Goal: Task Accomplishment & Management: Complete application form

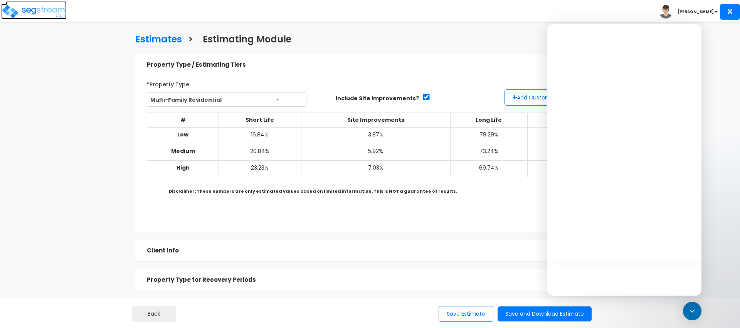
click at [36, 8] on img at bounding box center [34, 11] width 66 height 15
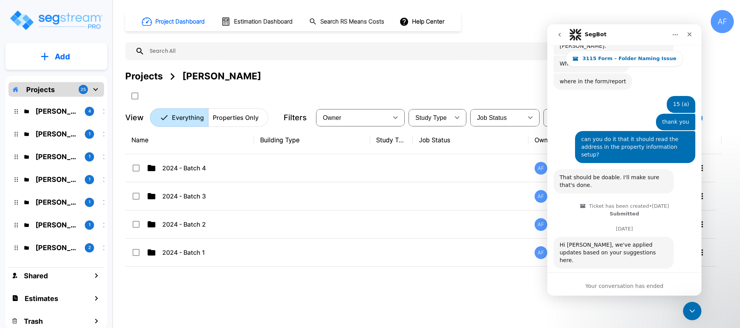
scroll to position [508, 0]
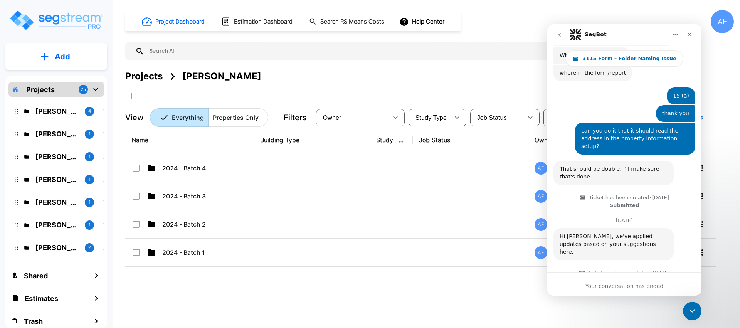
click at [73, 64] on button "Add" at bounding box center [56, 57] width 102 height 22
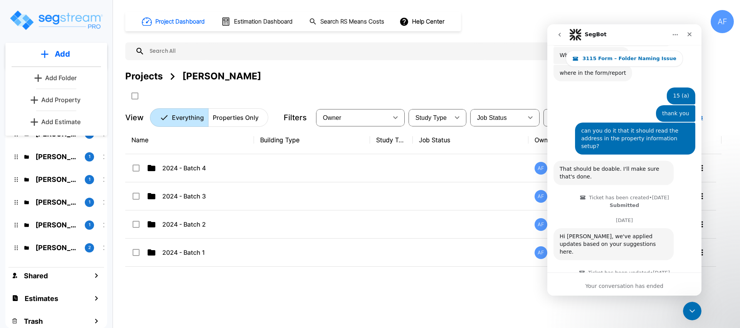
click at [54, 123] on p "Add Estimate" at bounding box center [60, 121] width 39 height 9
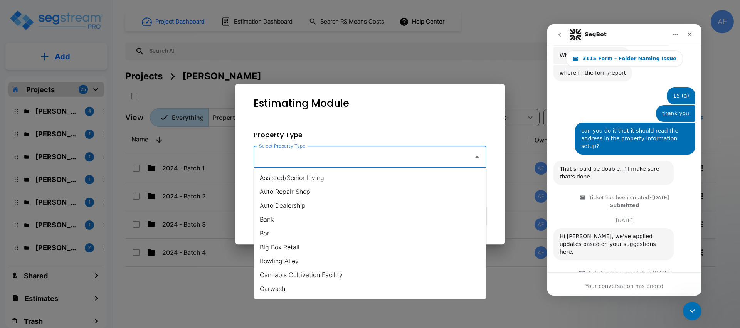
click at [334, 157] on input "Select Property Type" at bounding box center [361, 157] width 209 height 15
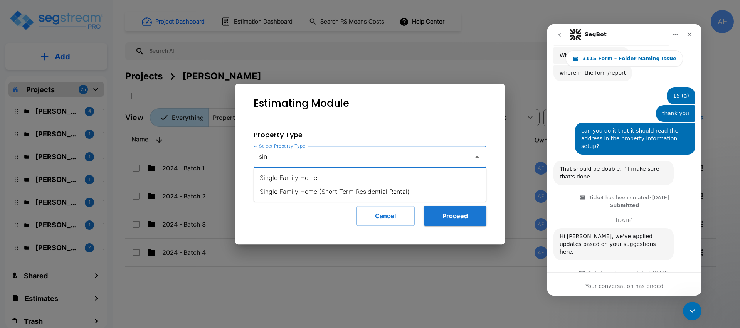
click at [312, 180] on li "Single Family Home" at bounding box center [370, 178] width 233 height 14
type input "Single Family Home"
click at [439, 214] on button "Proceed" at bounding box center [455, 216] width 62 height 20
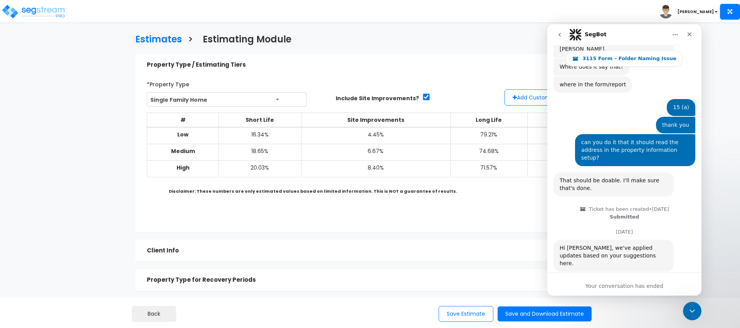
scroll to position [508, 0]
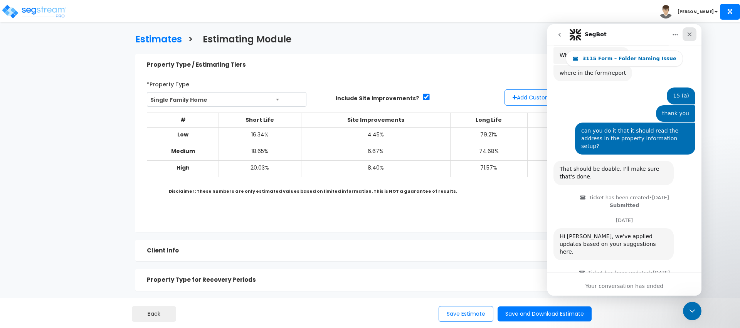
click at [688, 33] on icon "Close" at bounding box center [690, 34] width 4 height 4
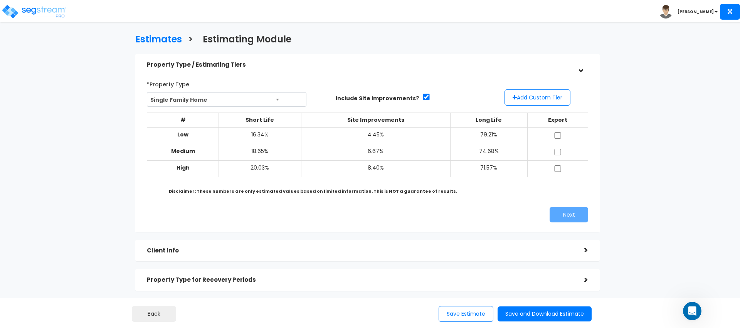
click at [562, 133] on td at bounding box center [558, 135] width 61 height 17
click at [560, 135] on input "checkbox" at bounding box center [558, 135] width 8 height 7
checkbox input "true"
click at [569, 217] on button "Next" at bounding box center [569, 214] width 39 height 15
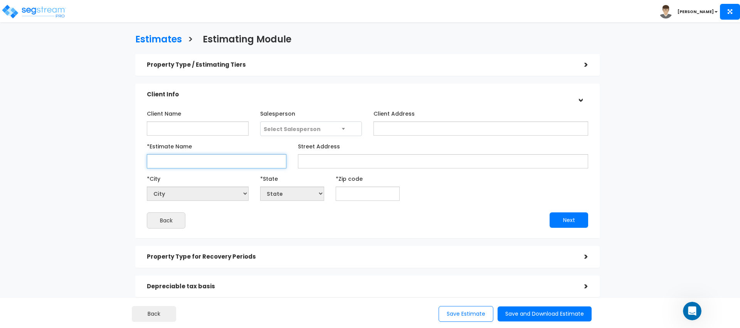
click at [238, 160] on input "*Estimate Name" at bounding box center [217, 161] width 140 height 14
type input "adds"
click at [359, 163] on input "Street Address" at bounding box center [443, 161] width 290 height 14
click at [360, 192] on input "text" at bounding box center [368, 194] width 64 height 14
type input "0"
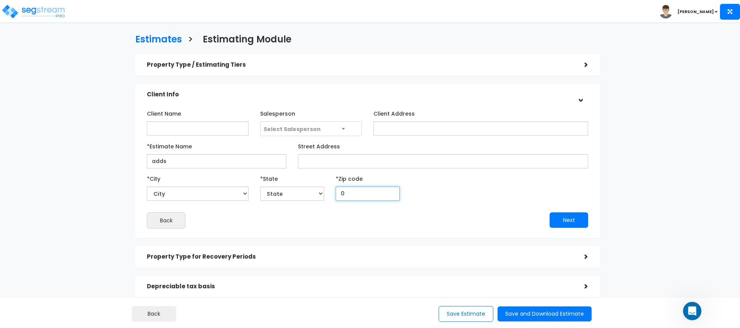
select select "National Average"
type input "08"
select select "NJ"
type input "08757"
click at [391, 220] on div "Next" at bounding box center [481, 219] width 226 height 15
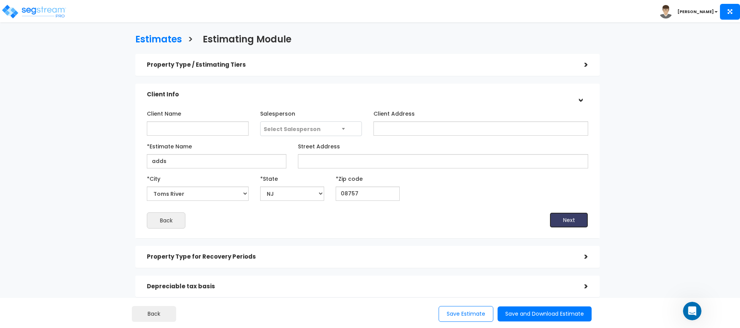
click at [556, 218] on button "Next" at bounding box center [569, 219] width 39 height 15
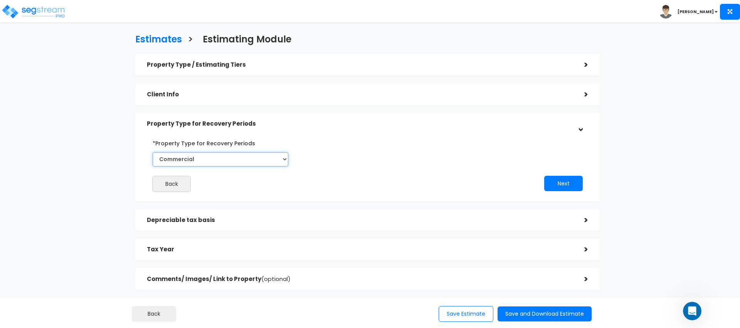
click at [196, 163] on select "Commercial Residential" at bounding box center [221, 159] width 136 height 14
select select "Residential"
click at [153, 152] on select "Commercial Residential" at bounding box center [221, 159] width 136 height 14
click at [576, 188] on button "Next" at bounding box center [564, 183] width 39 height 15
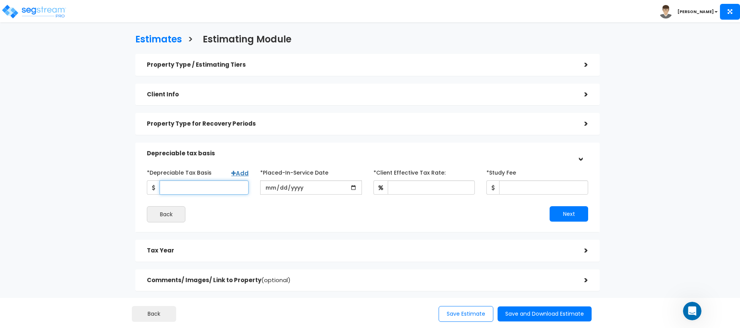
click at [224, 186] on input "*Depreciable Tax Basis" at bounding box center [204, 187] width 89 height 14
type input "369,750"
click at [253, 201] on div "*Depreciable Tax Basis Add 369,750 *Placed-In-Service Date *Study Fee" at bounding box center [368, 194] width 442 height 56
click at [271, 188] on input "date" at bounding box center [311, 187] width 102 height 14
click at [353, 189] on input "date" at bounding box center [311, 187] width 102 height 14
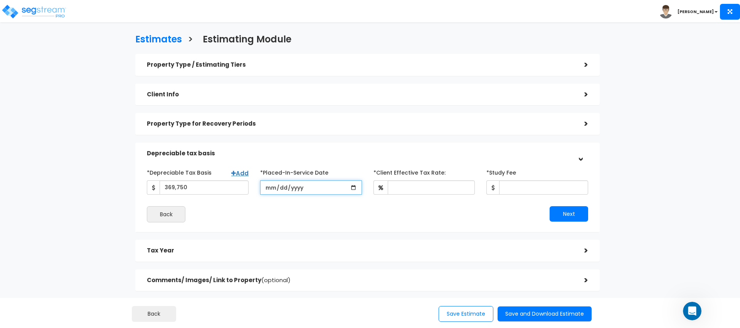
type input "2025-08-28"
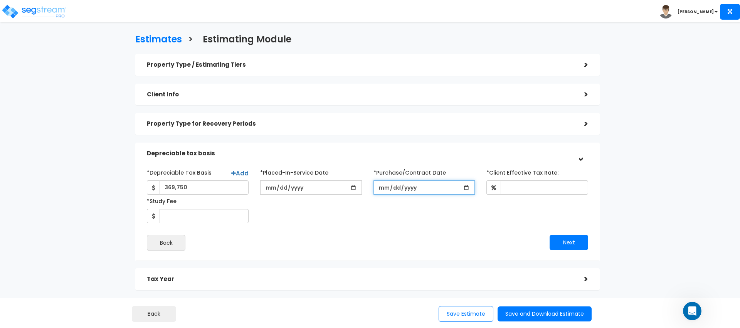
click at [465, 185] on input "*Purchase/Contract Date" at bounding box center [425, 187] width 102 height 14
type input "2025-08-27"
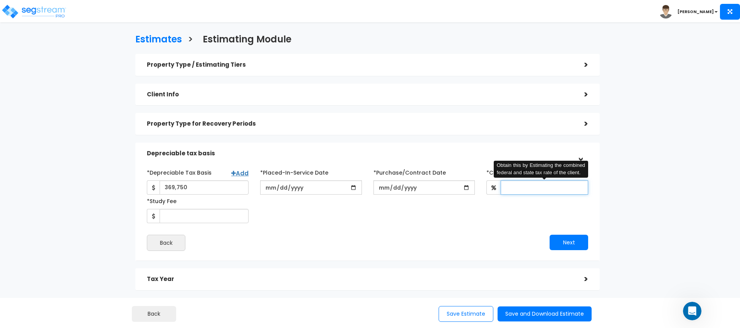
click at [519, 189] on input "*Client Effective Tax Rate:" at bounding box center [545, 187] width 88 height 14
click at [465, 219] on div "*Depreciable Tax Basis Add 369,750 *Placed-In-Service Date" at bounding box center [367, 194] width 453 height 57
click at [520, 189] on input "*Client Effective Tax Rate:" at bounding box center [545, 187] width 88 height 14
type input "30"
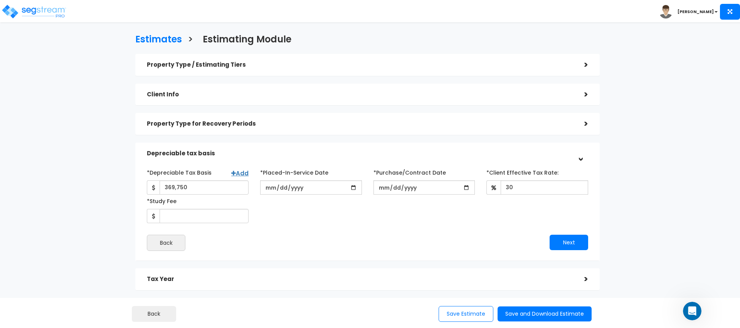
drag, startPoint x: 306, startPoint y: 229, endPoint x: 226, endPoint y: 219, distance: 80.9
click at [297, 229] on div "*Depreciable Tax Basis Add 369,750 *Placed-In-Service Date 2025-08-28" at bounding box center [368, 208] width 442 height 85
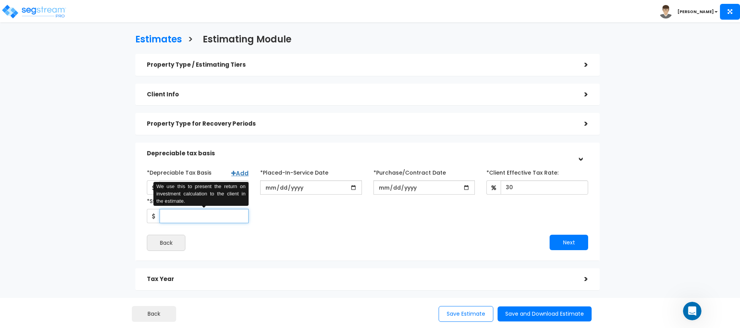
click at [226, 219] on input "*Study Fee" at bounding box center [204, 216] width 89 height 14
type input "3,000"
drag, startPoint x: 402, startPoint y: 258, endPoint x: 492, endPoint y: 253, distance: 89.6
click at [402, 258] on div "*Depreciable Tax Basis Add 369,750 *Placed-In-Service Date 2025-08-28 *Purchase…" at bounding box center [367, 209] width 465 height 104
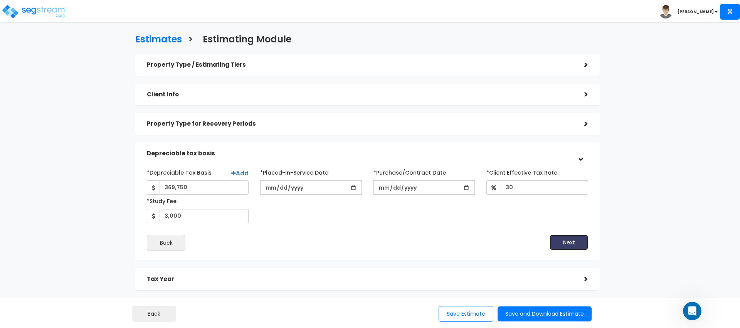
click at [569, 243] on button "Next" at bounding box center [569, 242] width 39 height 15
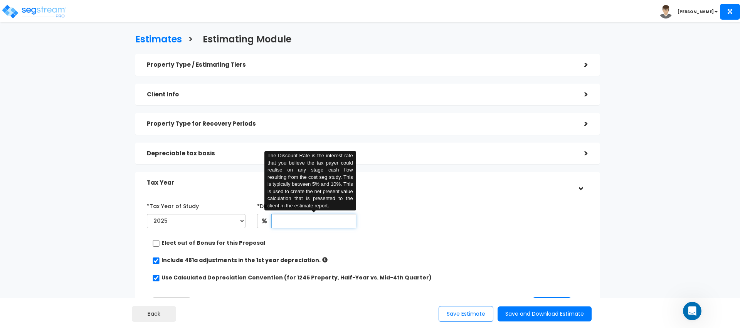
click at [283, 224] on input "text" at bounding box center [314, 221] width 84 height 14
type input "5"
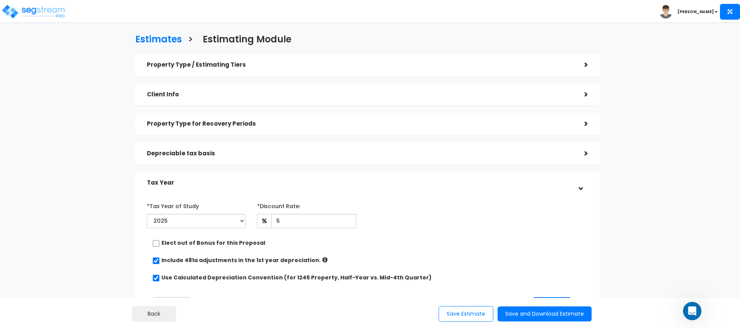
click at [428, 248] on div "Elect out of Bonus for this Proposal" at bounding box center [364, 244] width 425 height 10
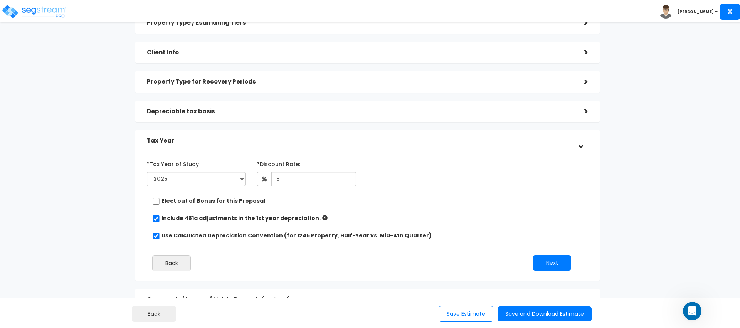
scroll to position [55, 0]
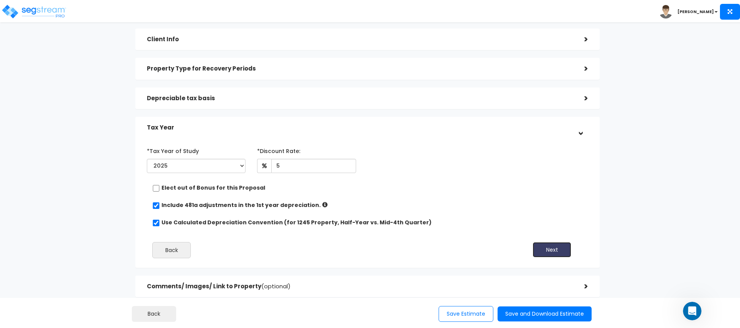
click at [545, 248] on button "Next" at bounding box center [552, 249] width 39 height 15
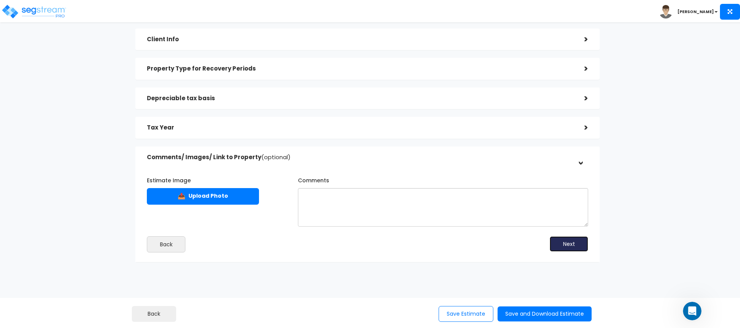
drag, startPoint x: 557, startPoint y: 240, endPoint x: 565, endPoint y: 252, distance: 14.3
click at [557, 240] on button "Next" at bounding box center [569, 243] width 39 height 15
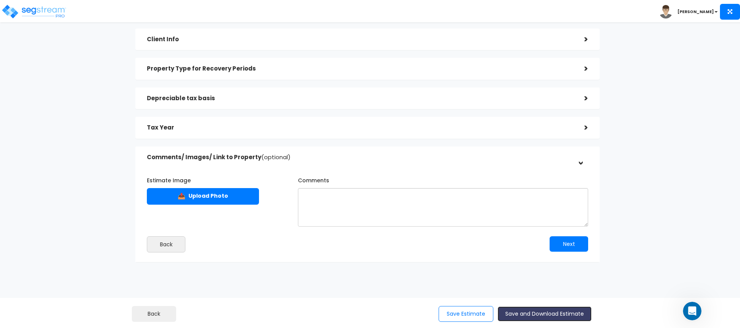
click at [535, 314] on button "Save and Download Estimate" at bounding box center [545, 314] width 94 height 15
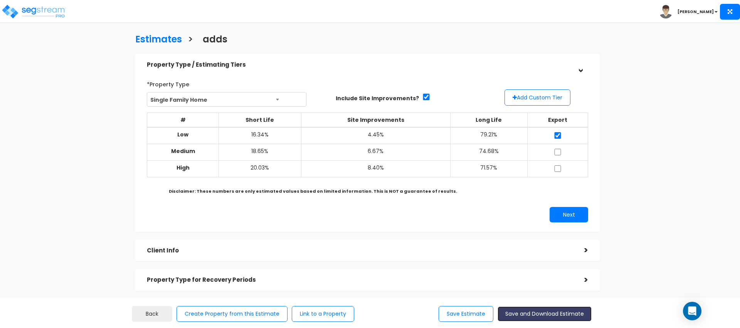
click at [540, 317] on button "Save and Download Estimate" at bounding box center [545, 314] width 94 height 15
